Goal: Information Seeking & Learning: Learn about a topic

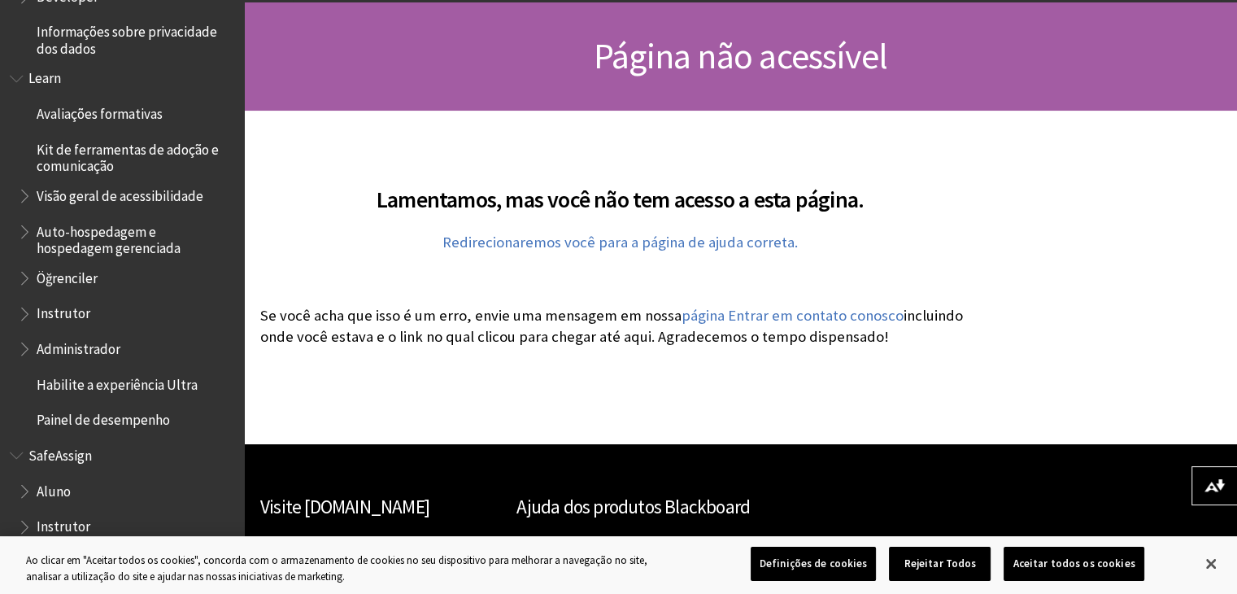
scroll to position [146, 0]
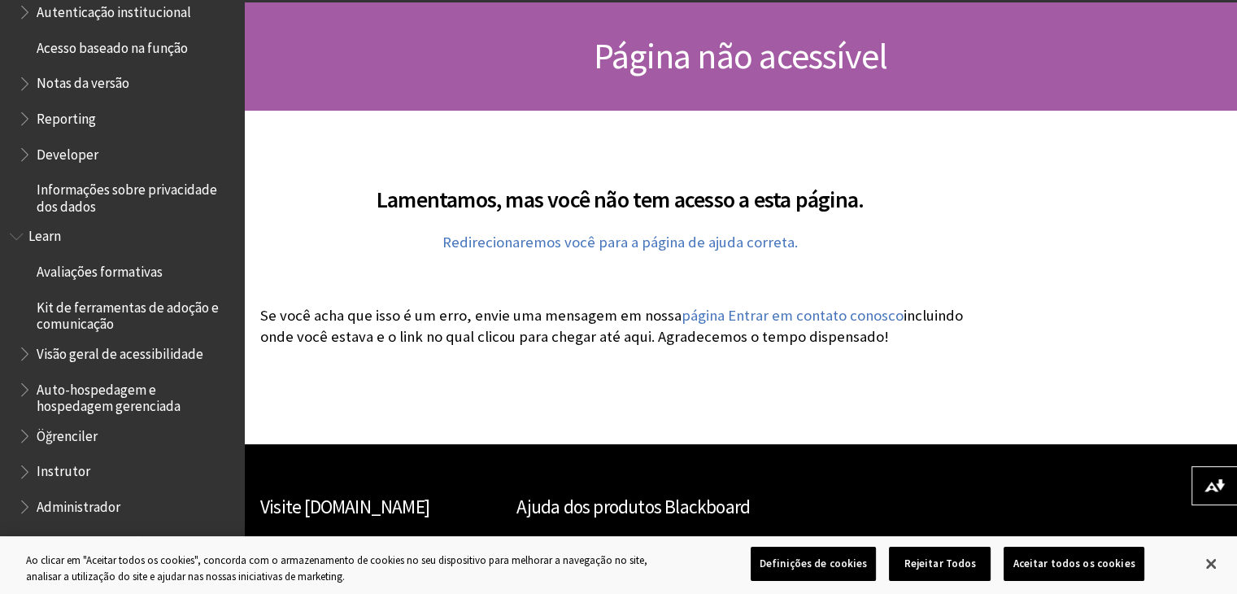
click at [97, 366] on span "Visão geral de acessibilidade" at bounding box center [126, 354] width 216 height 28
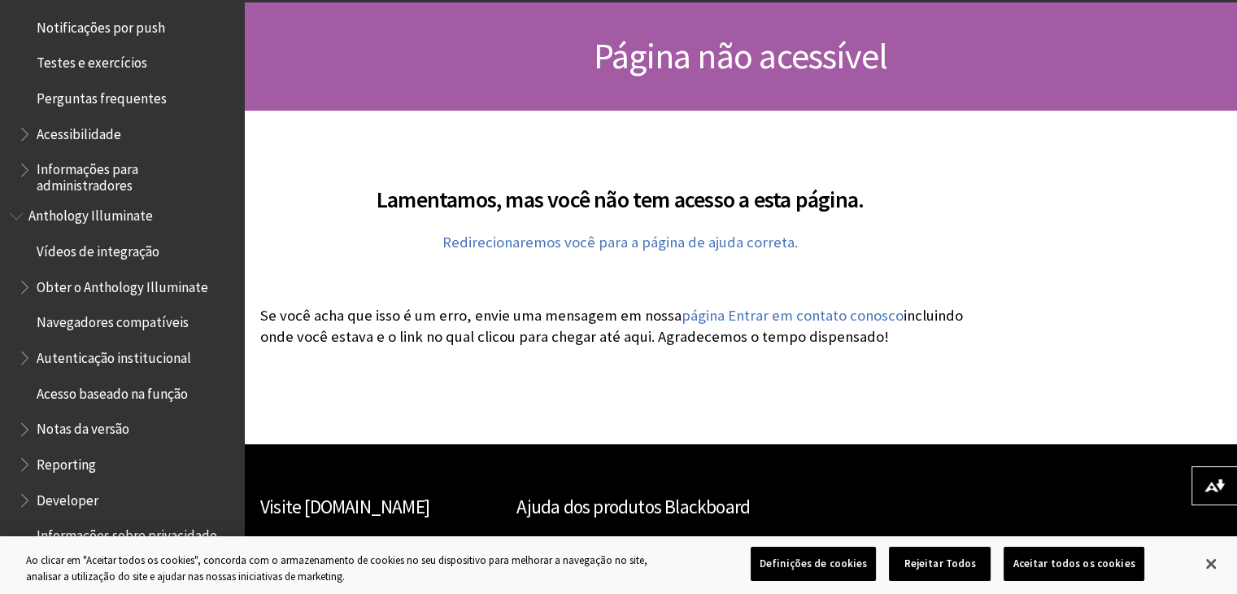
scroll to position [673, 0]
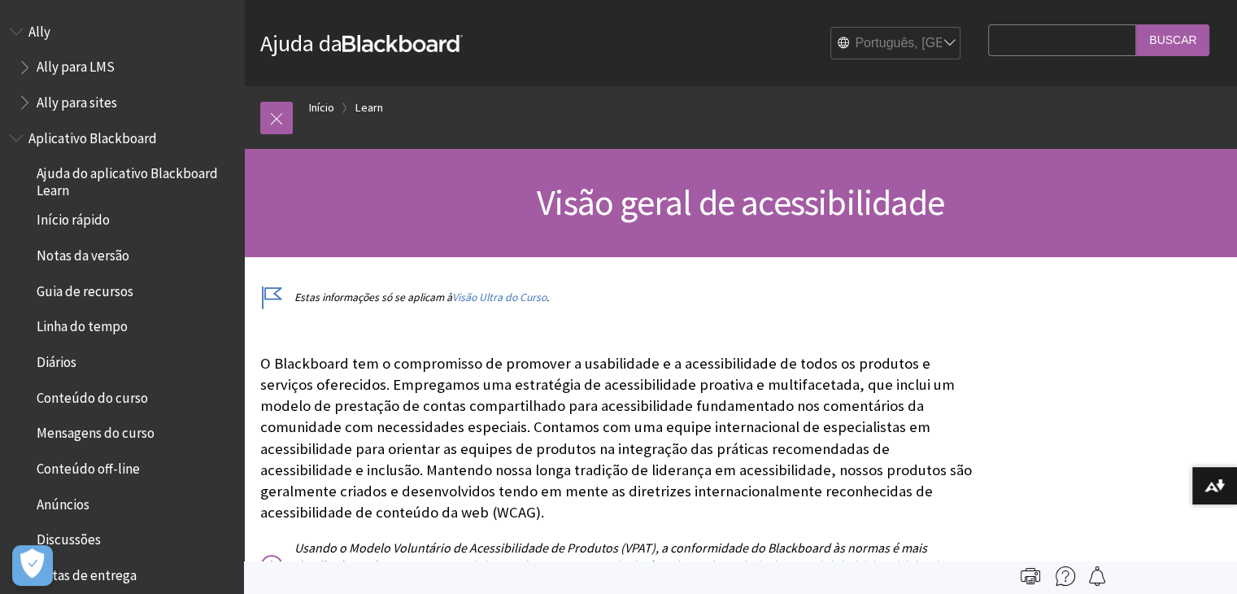
click at [99, 393] on span "Conteúdo do curso" at bounding box center [92, 395] width 111 height 22
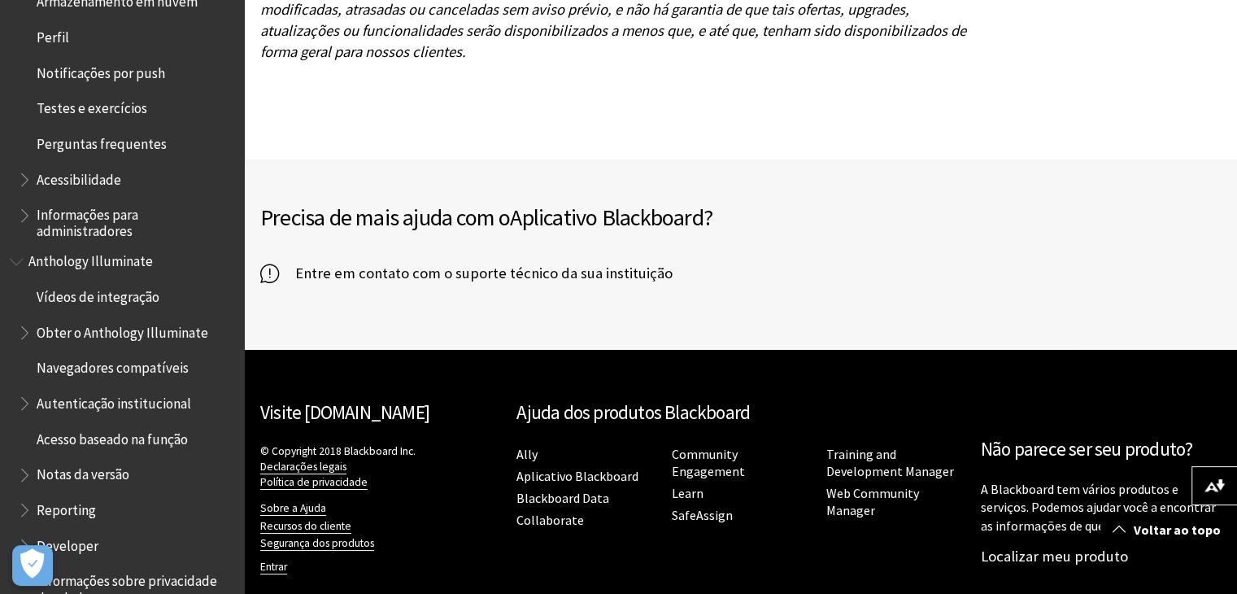
scroll to position [657, 0]
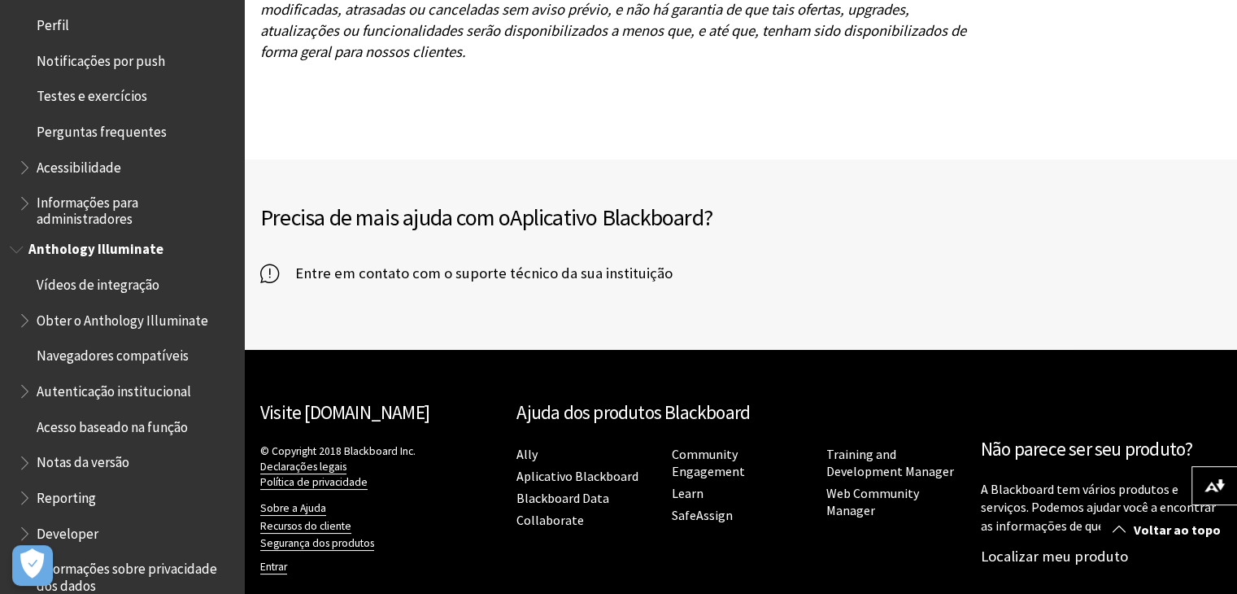
click at [132, 421] on span "Acesso baseado na função" at bounding box center [112, 424] width 151 height 22
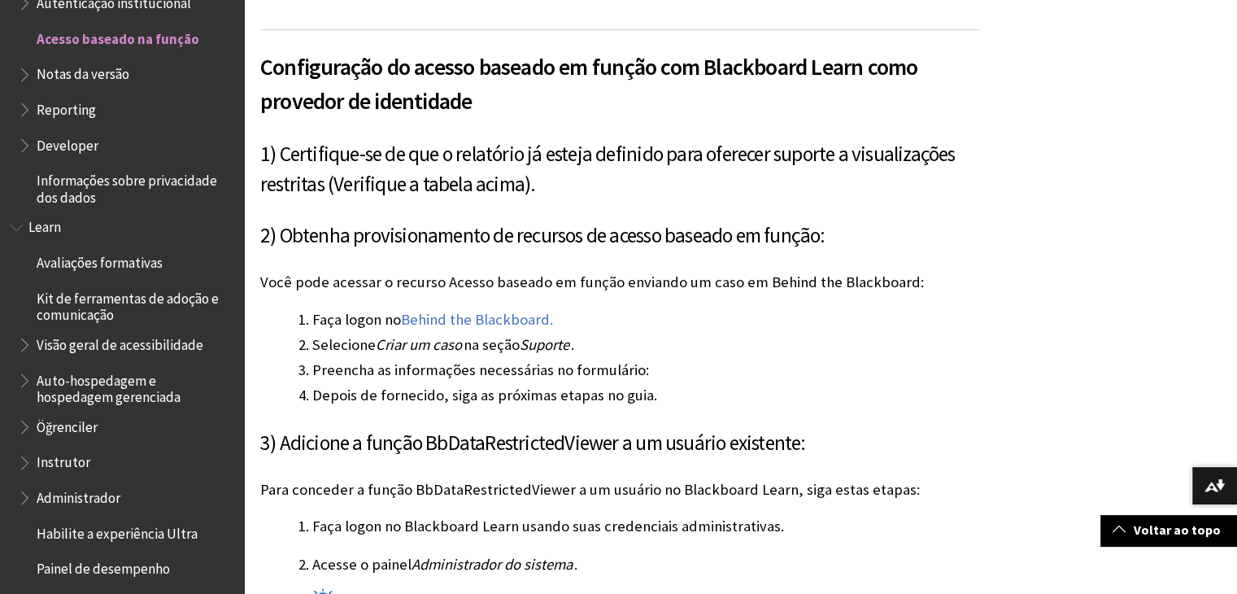
scroll to position [1544, 0]
